Goal: Consume media (video, audio): Consume media (video, audio)

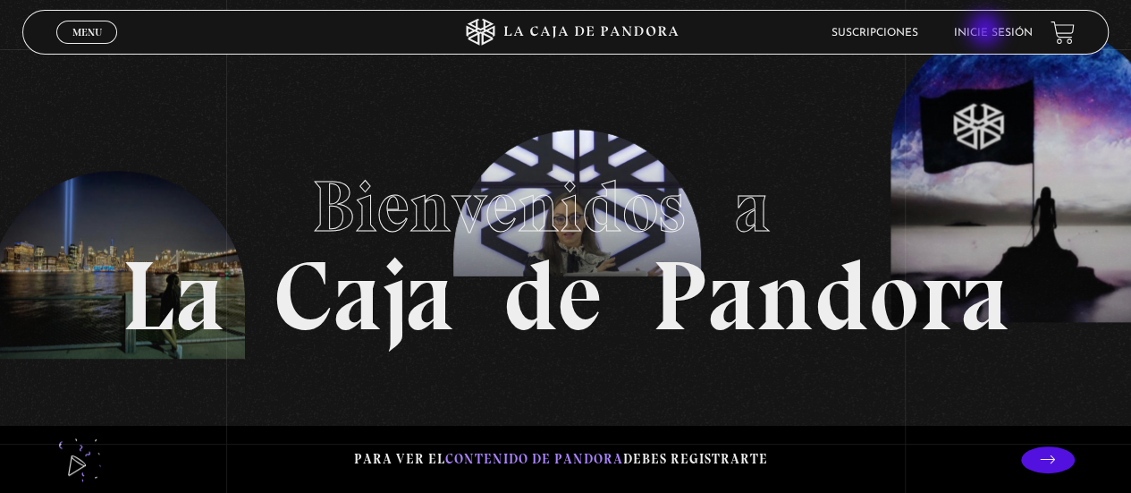
click at [987, 31] on link "Inicie sesión" at bounding box center [993, 33] width 79 height 11
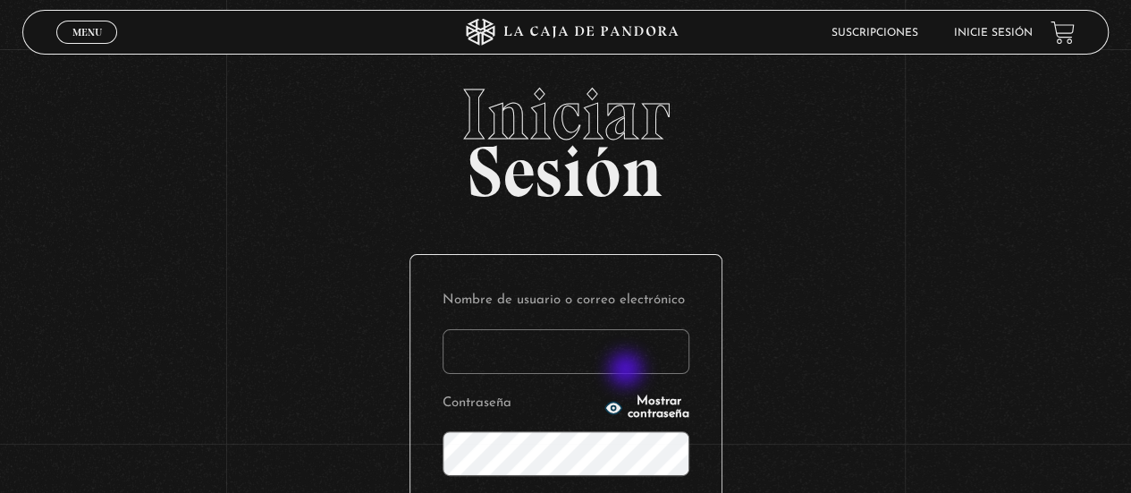
type input "s.pamgm@yahoo.com"
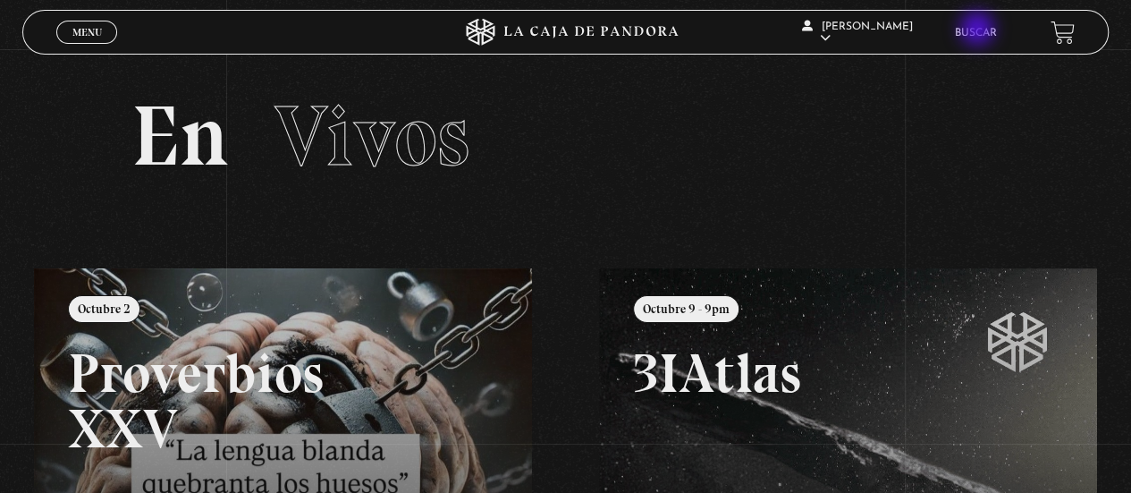
click at [979, 30] on link "Buscar" at bounding box center [976, 33] width 42 height 11
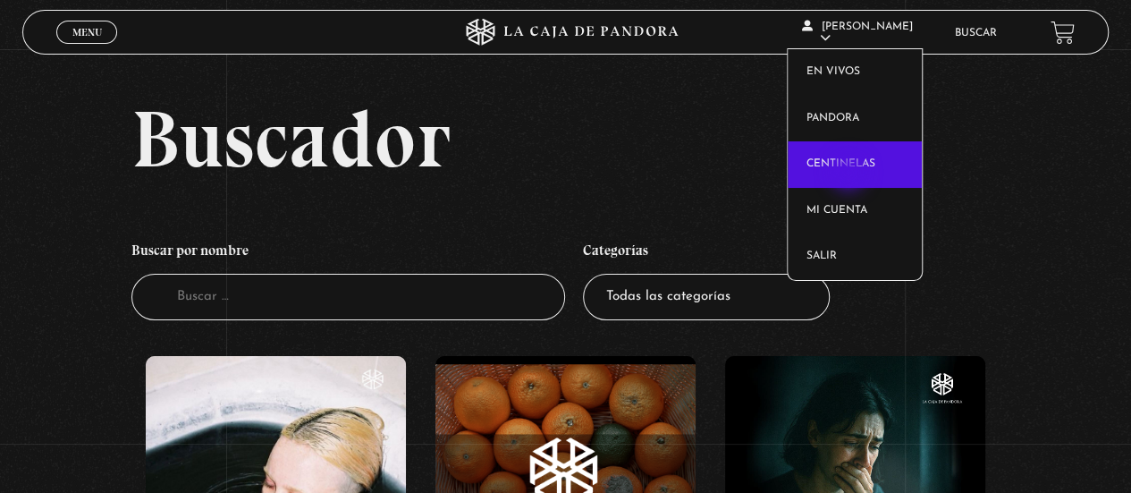
click at [850, 174] on link "Centinelas" at bounding box center [855, 164] width 134 height 46
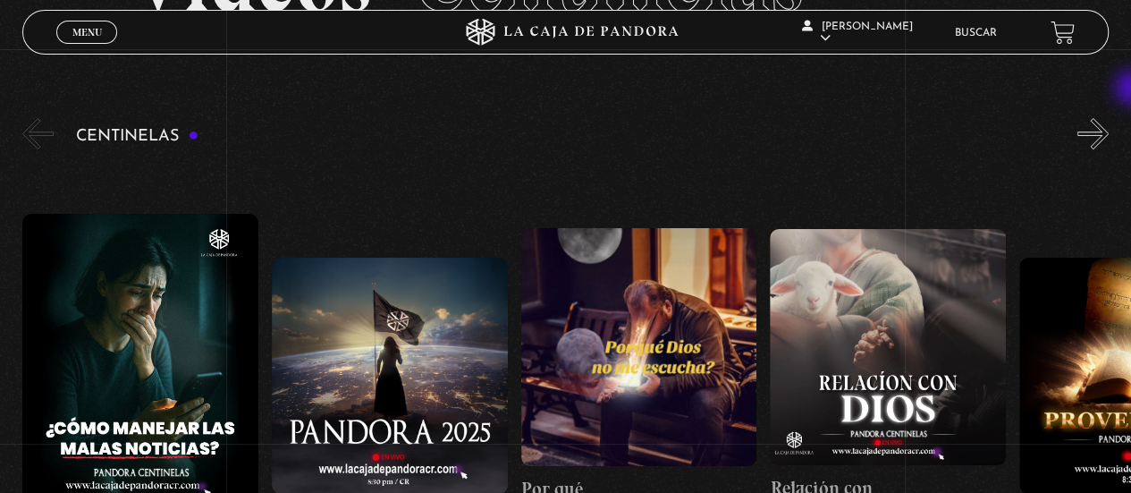
scroll to position [220, 0]
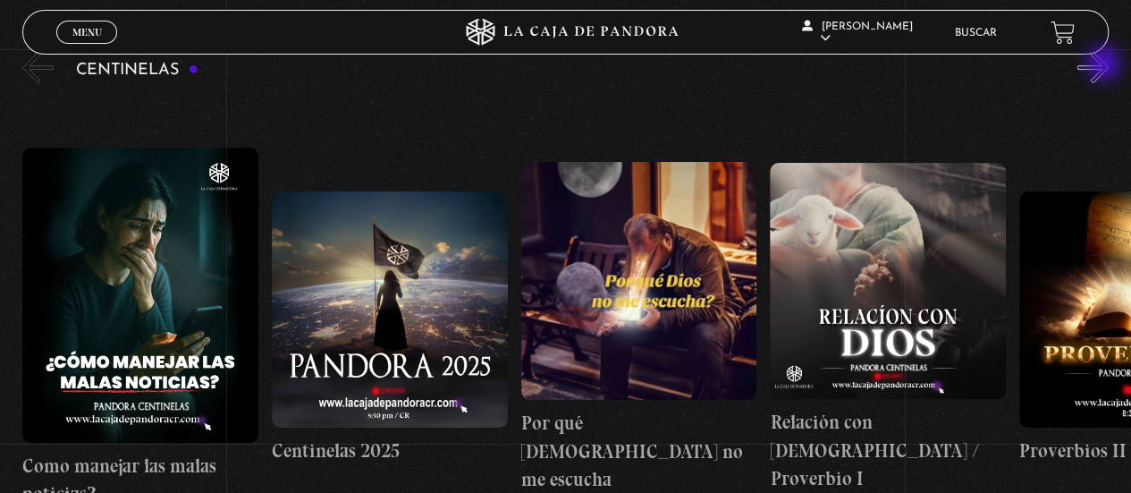
click at [1105, 65] on button "»" at bounding box center [1092, 67] width 31 height 31
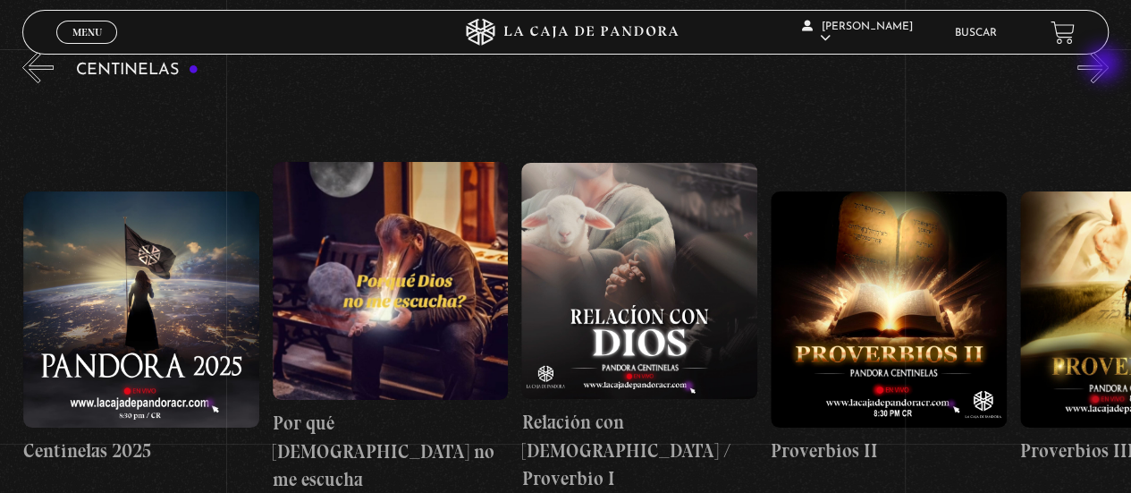
click at [1105, 65] on button "»" at bounding box center [1092, 67] width 31 height 31
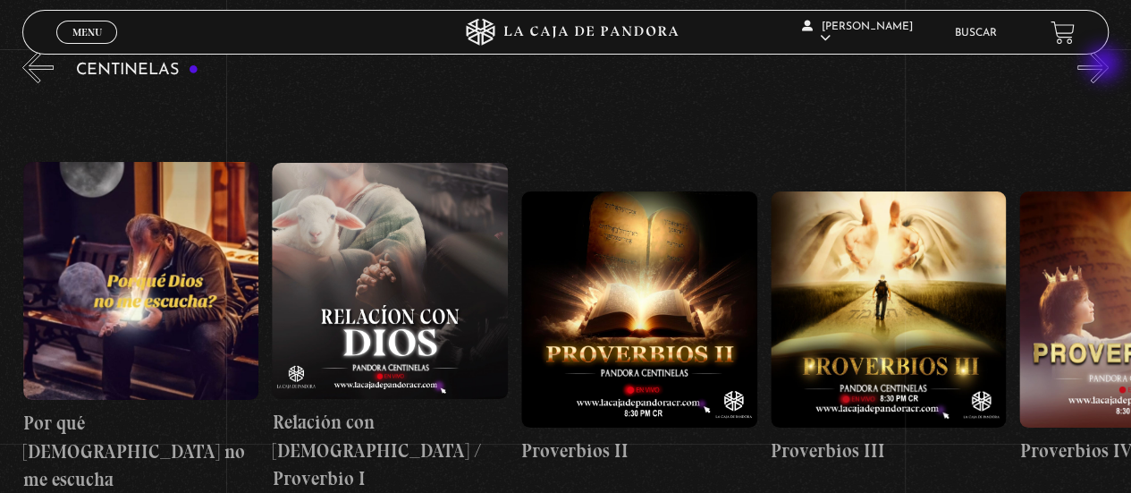
click at [1105, 65] on button "»" at bounding box center [1092, 67] width 31 height 31
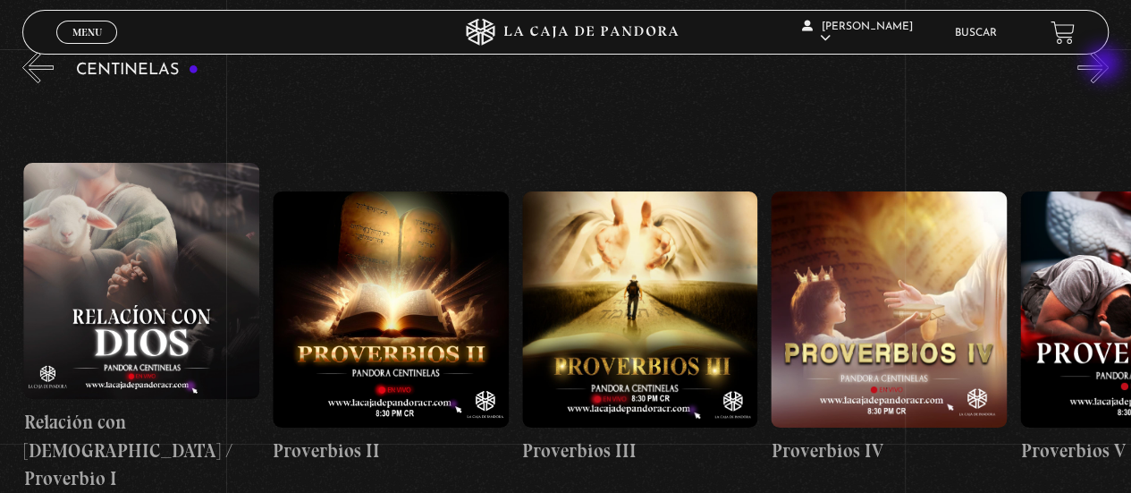
click at [1105, 65] on button "»" at bounding box center [1092, 67] width 31 height 31
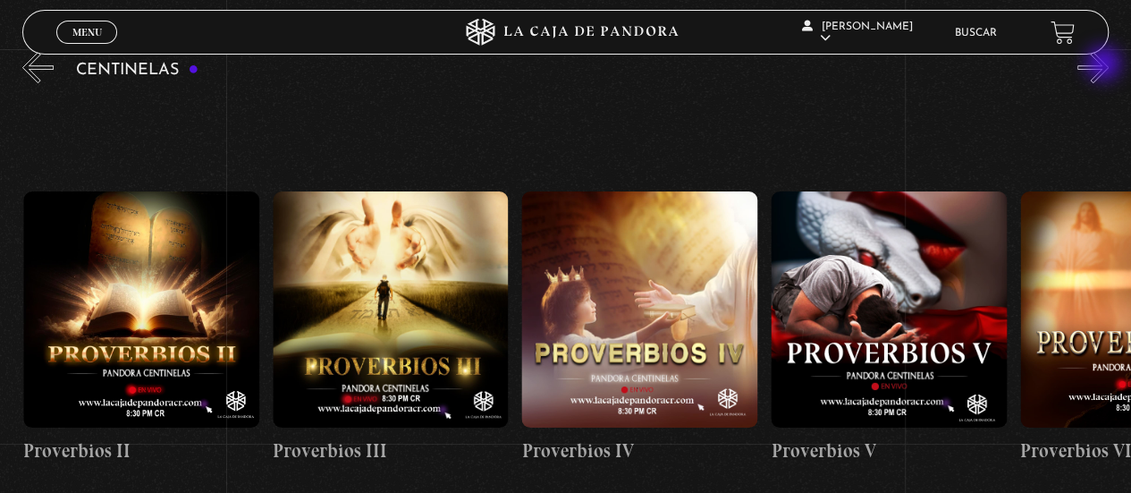
click at [1105, 65] on button "»" at bounding box center [1092, 67] width 31 height 31
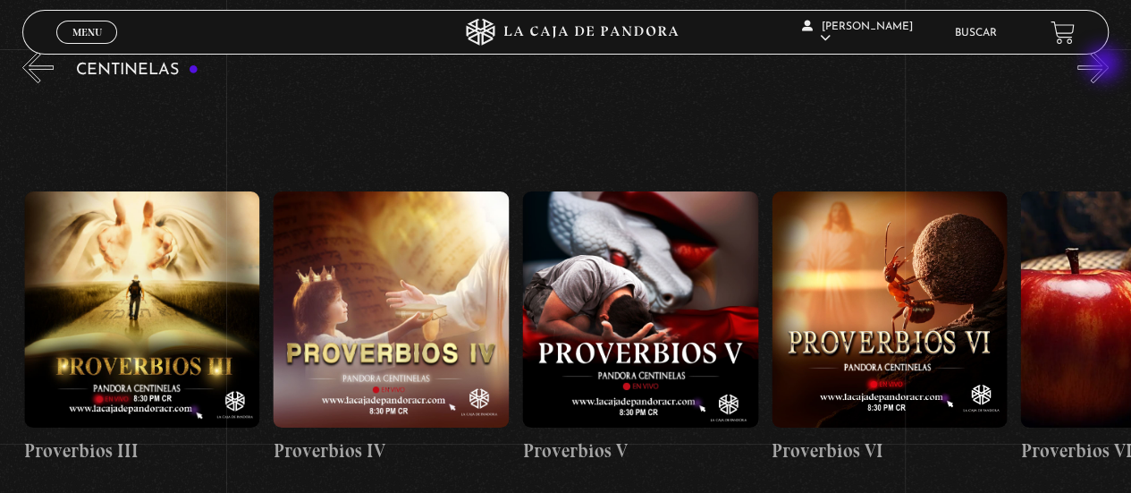
click at [1105, 65] on button "»" at bounding box center [1092, 67] width 31 height 31
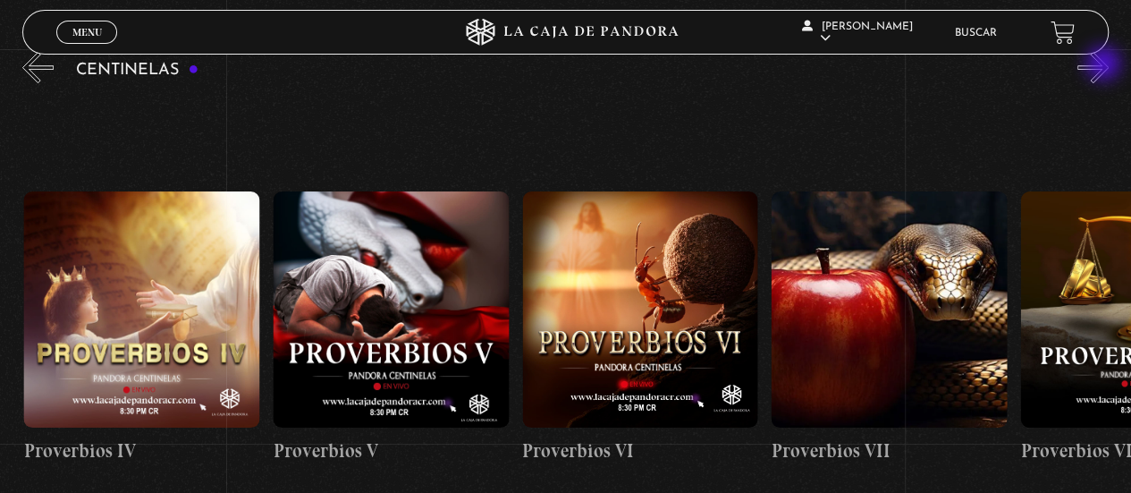
click at [1105, 65] on button "»" at bounding box center [1092, 67] width 31 height 31
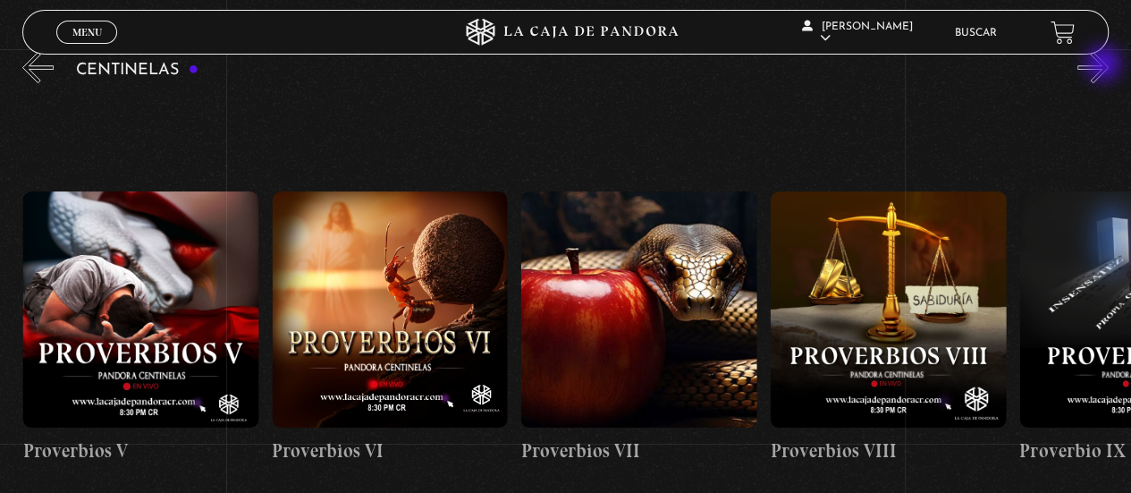
scroll to position [0, 1744]
click at [1105, 65] on button "»" at bounding box center [1092, 67] width 31 height 31
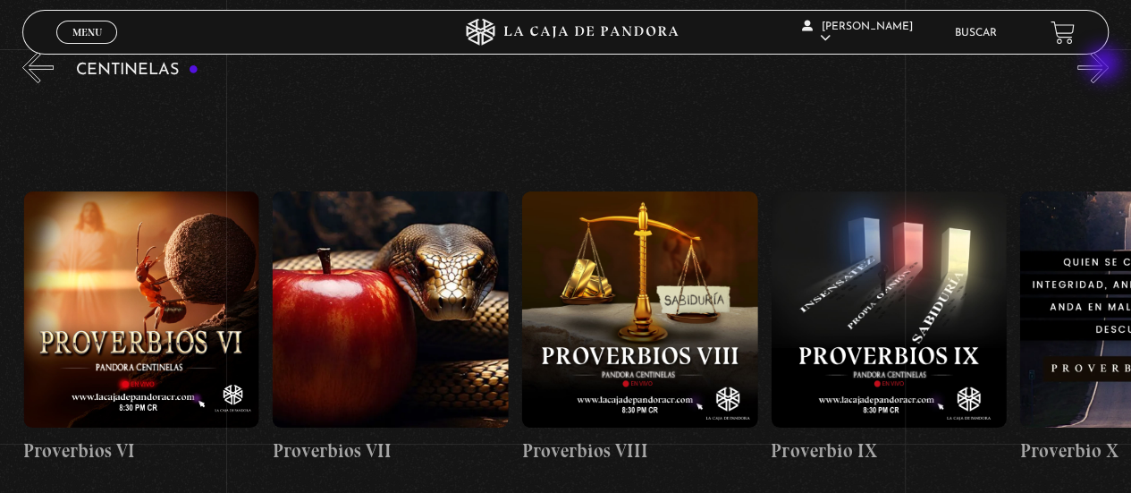
scroll to position [0, 1993]
click at [1105, 65] on button "»" at bounding box center [1092, 67] width 31 height 31
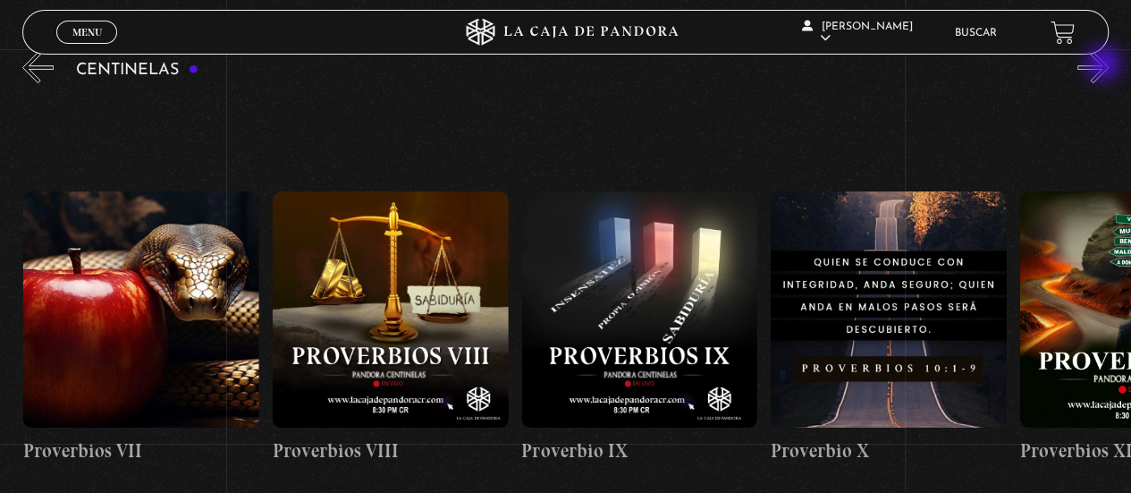
scroll to position [0, 2242]
click at [1105, 65] on button "»" at bounding box center [1092, 67] width 31 height 31
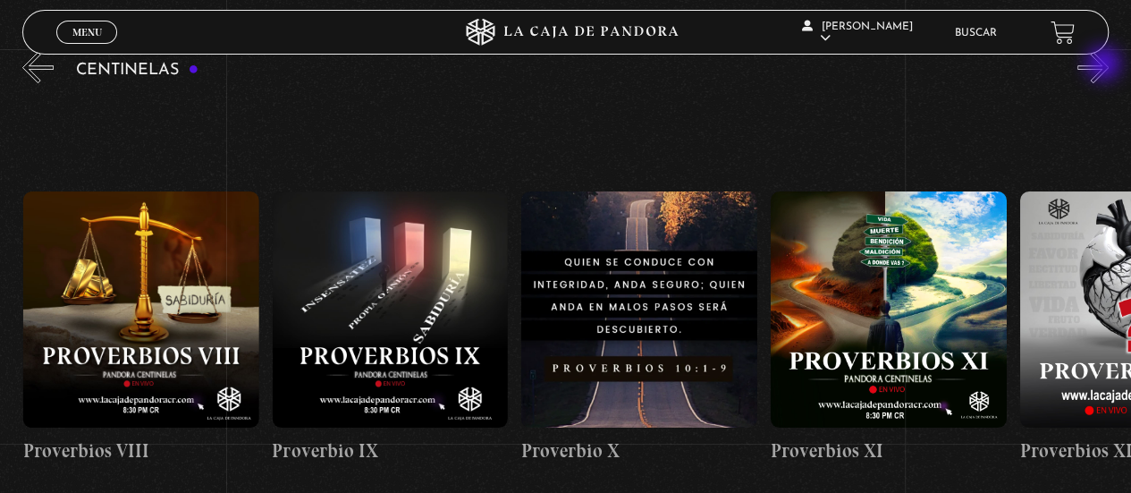
click at [1105, 65] on button "»" at bounding box center [1092, 67] width 31 height 31
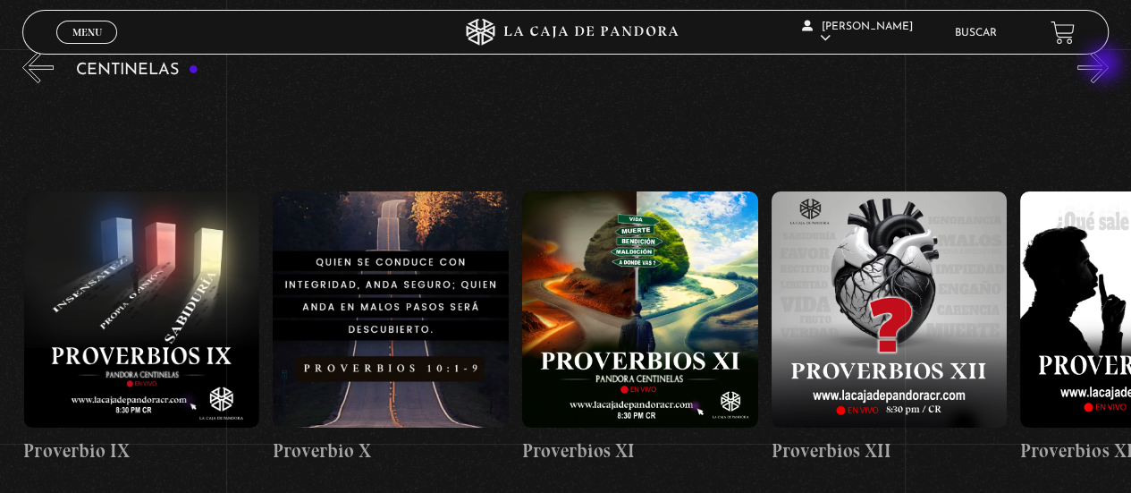
scroll to position [0, 2740]
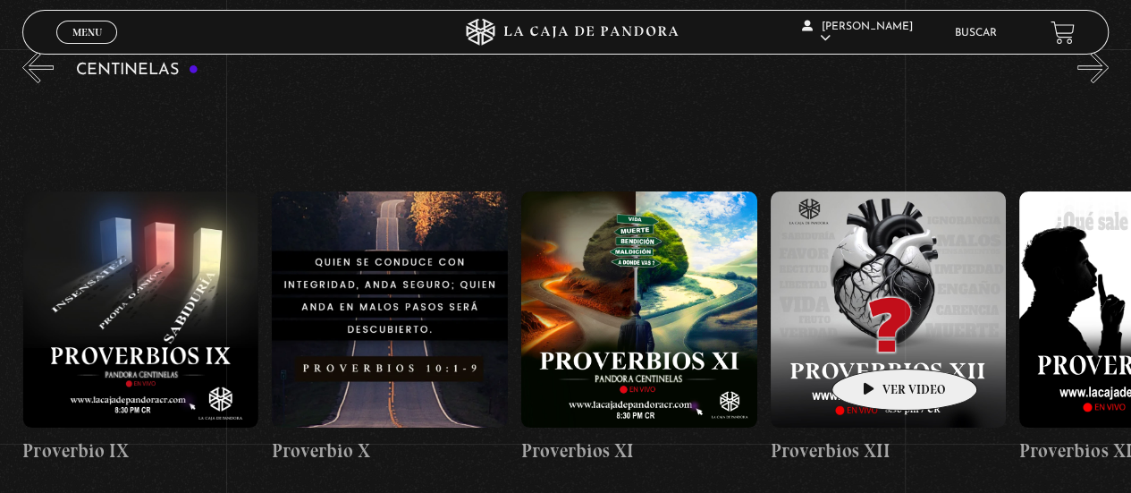
click at [876, 342] on figure at bounding box center [889, 309] width 236 height 236
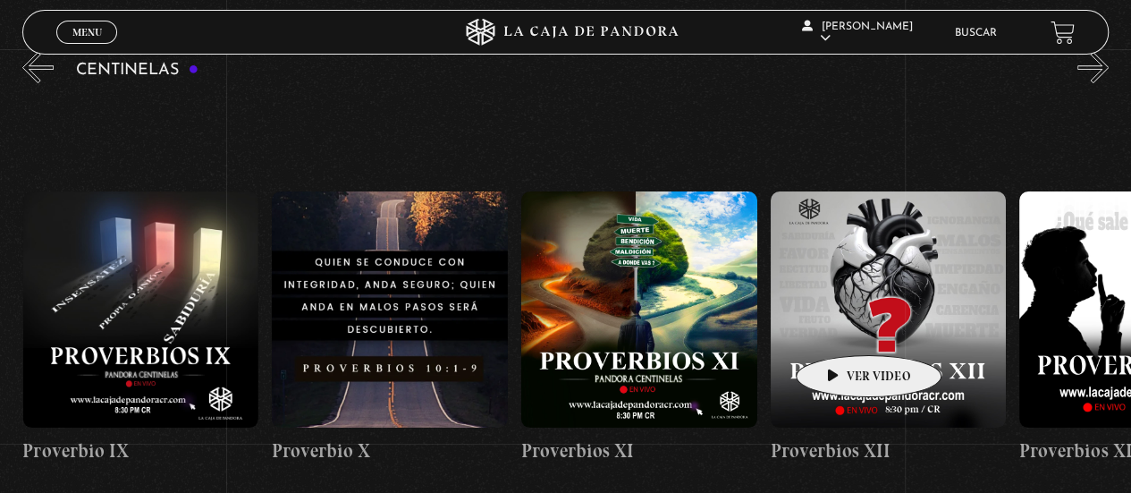
click at [840, 328] on figure at bounding box center [889, 309] width 236 height 236
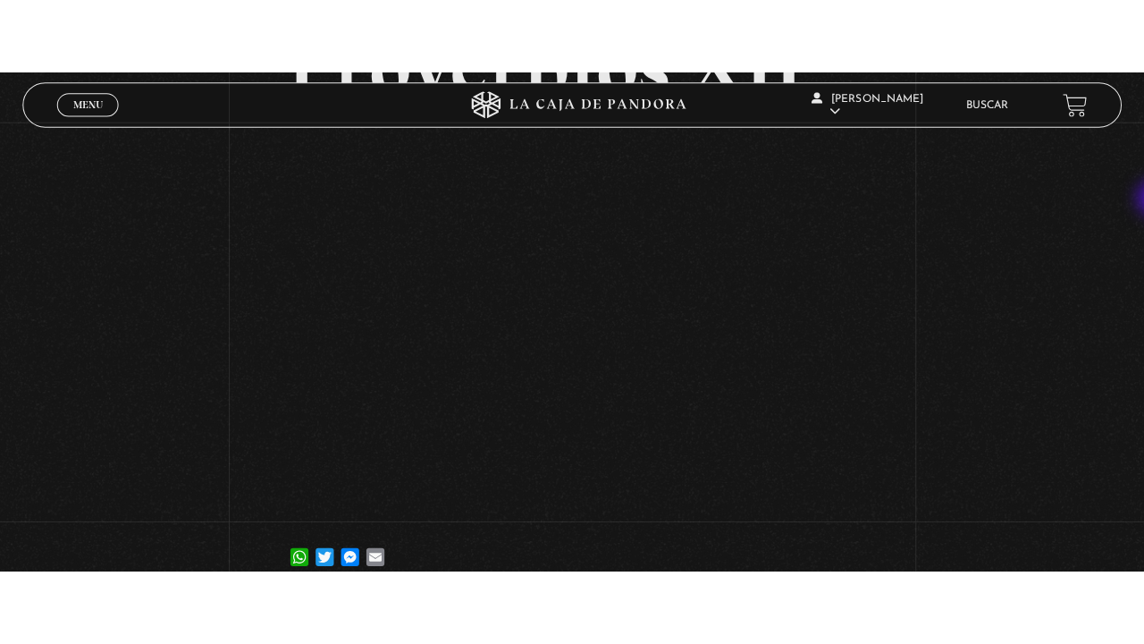
scroll to position [184, 0]
